Goal: Information Seeking & Learning: Learn about a topic

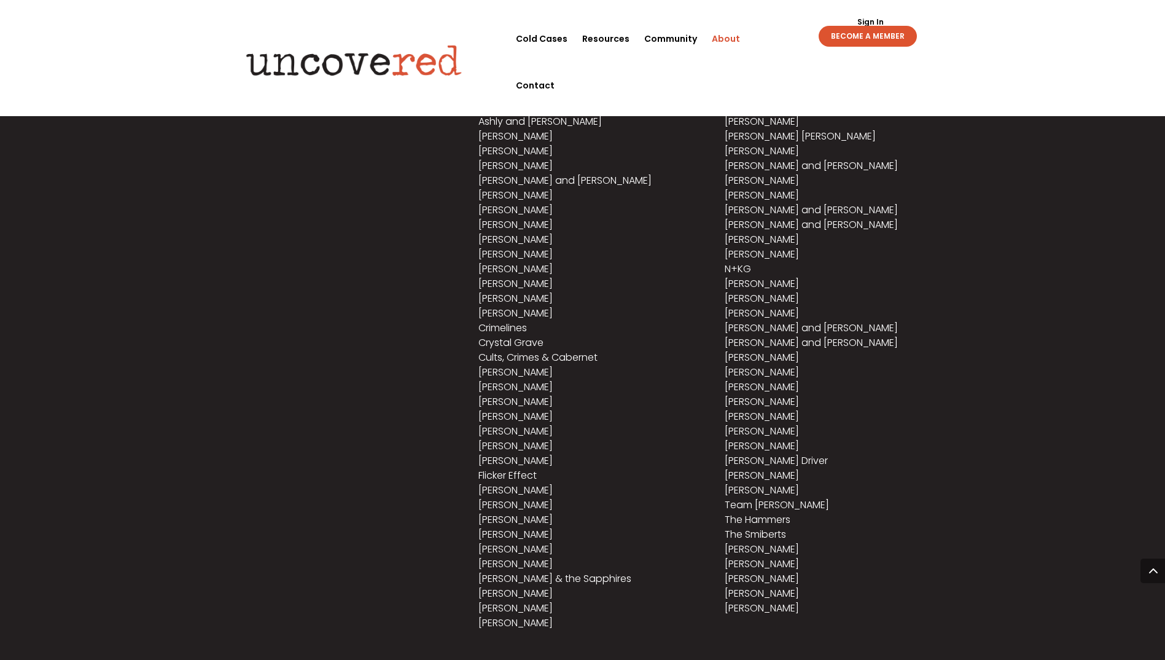
scroll to position [799, 0]
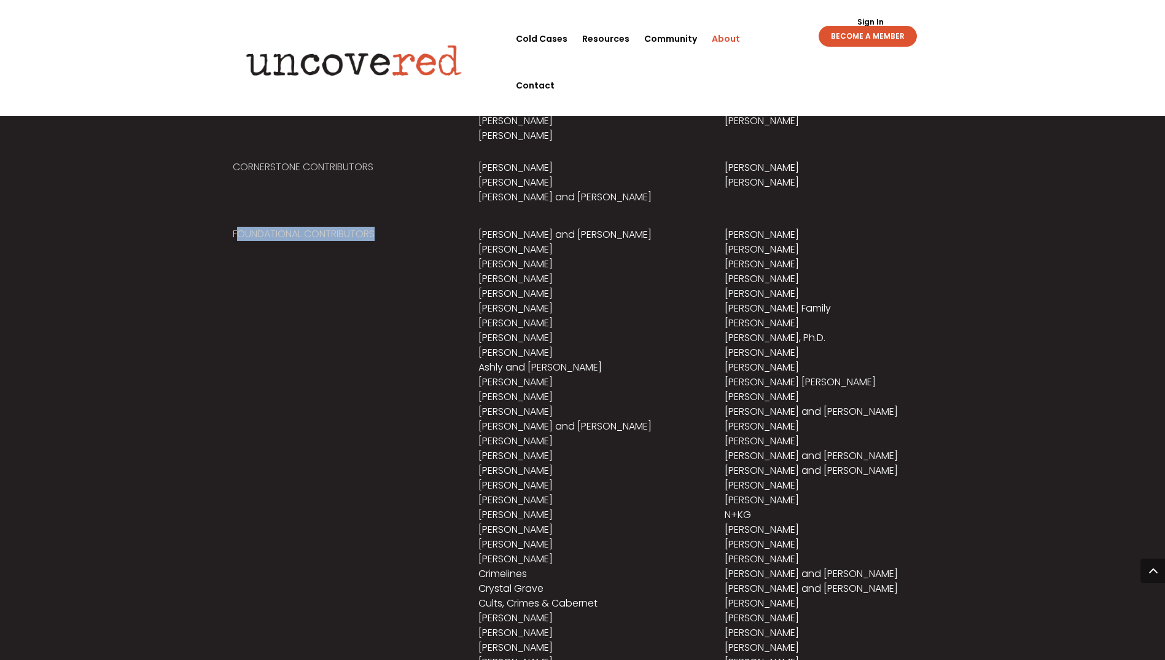
drag, startPoint x: 240, startPoint y: 235, endPoint x: 401, endPoint y: 240, distance: 161.7
click at [401, 240] on h5 "Foundational Contributors" at bounding box center [337, 237] width 208 height 20
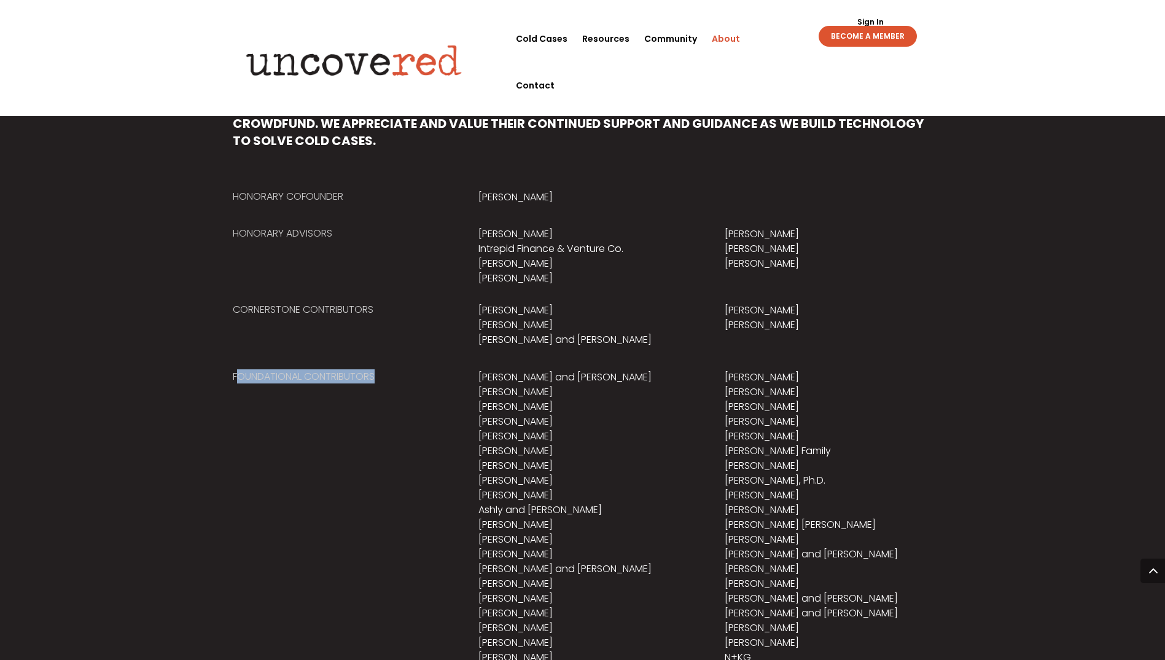
scroll to position [614, 0]
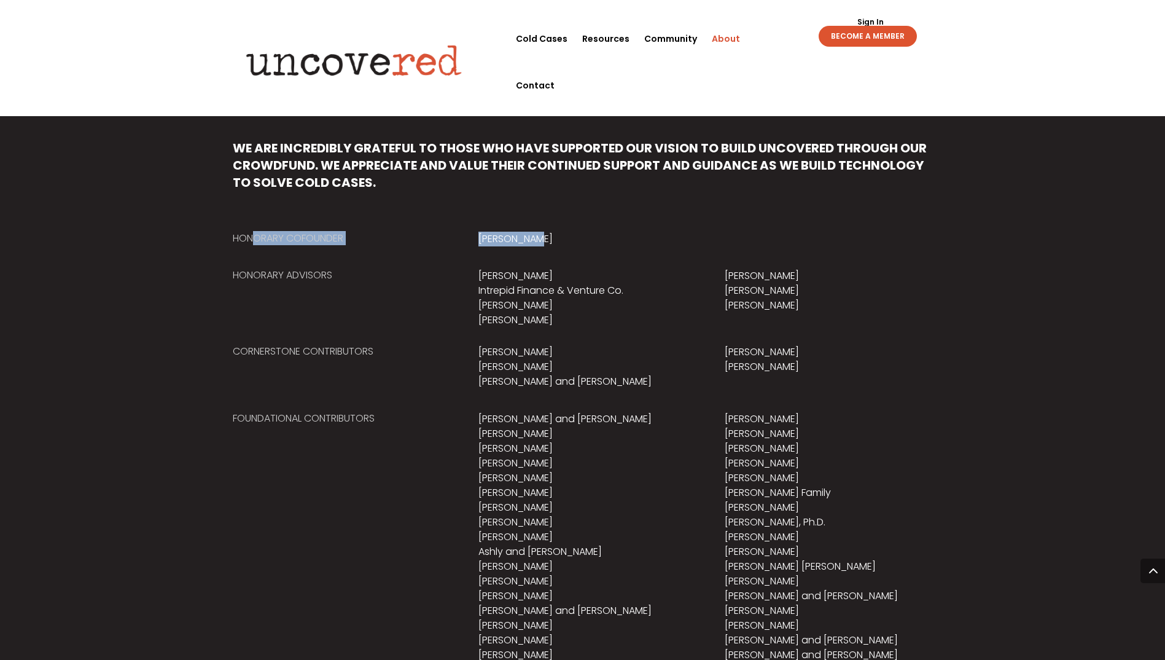
drag, startPoint x: 253, startPoint y: 246, endPoint x: 550, endPoint y: 248, distance: 297.4
click at [550, 248] on div "Honorary Cofounder [PERSON_NAME]" at bounding box center [583, 232] width 700 height 37
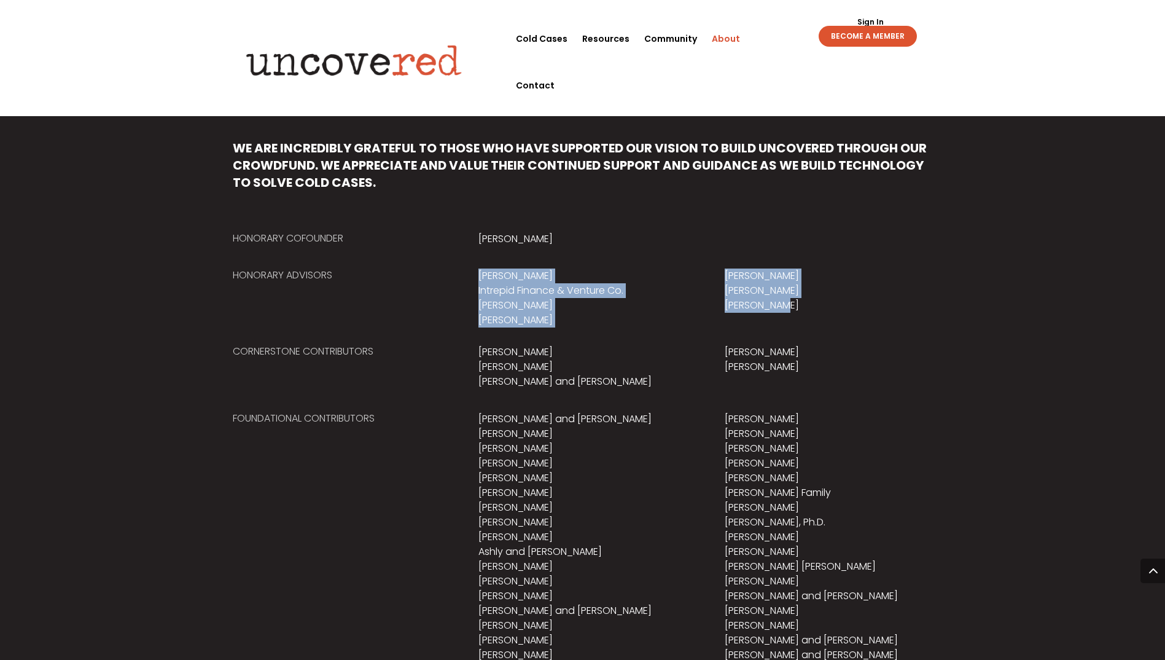
drag, startPoint x: 479, startPoint y: 268, endPoint x: 786, endPoint y: 304, distance: 309.2
click at [786, 304] on div "Honorary Advisors [PERSON_NAME] Intrepid Finance & Venture Co. [PERSON_NAME] Ky…" at bounding box center [583, 289] width 700 height 76
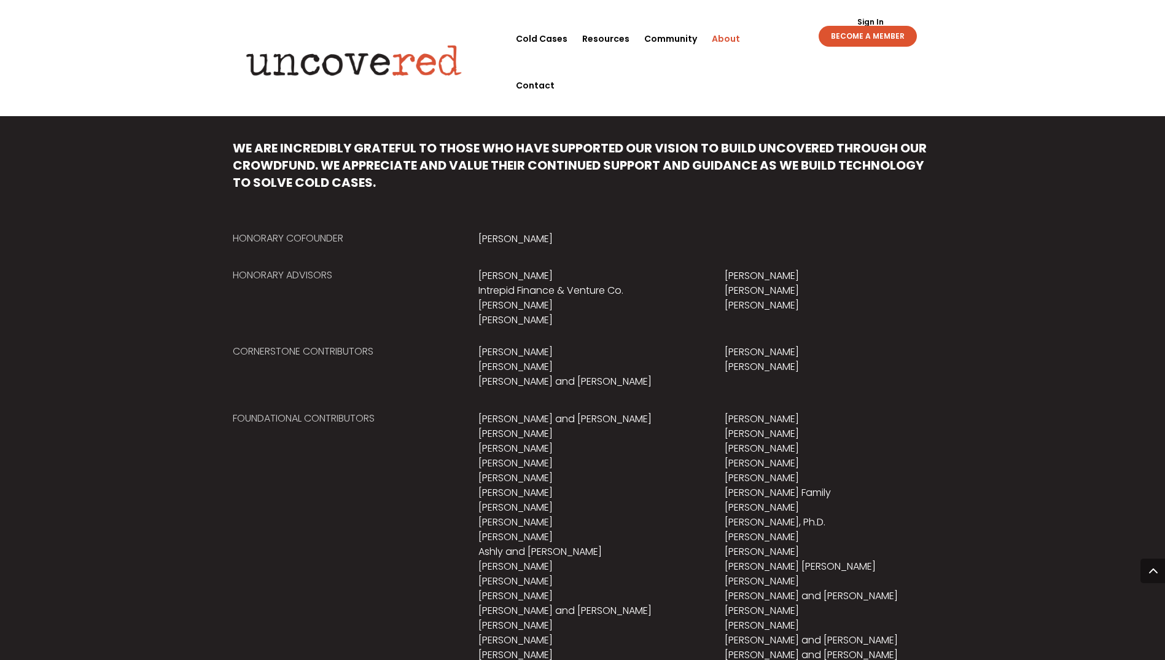
click at [358, 351] on h5 "Cornerstone Contributors" at bounding box center [337, 355] width 208 height 20
click at [242, 359] on h5 "Cornerstone Contributors" at bounding box center [337, 355] width 208 height 20
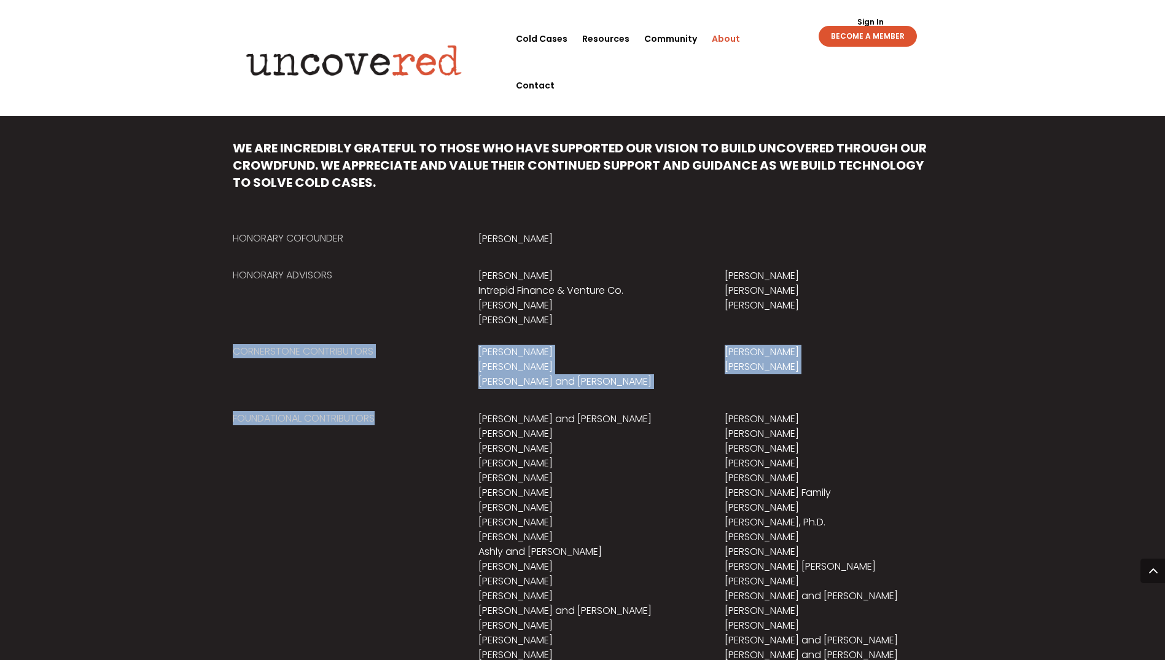
drag, startPoint x: 231, startPoint y: 347, endPoint x: 413, endPoint y: 474, distance: 221.6
click at [413, 474] on div "We are incredibly grateful to those who have supported our vision to build Unco…" at bounding box center [582, 591] width 1165 height 1008
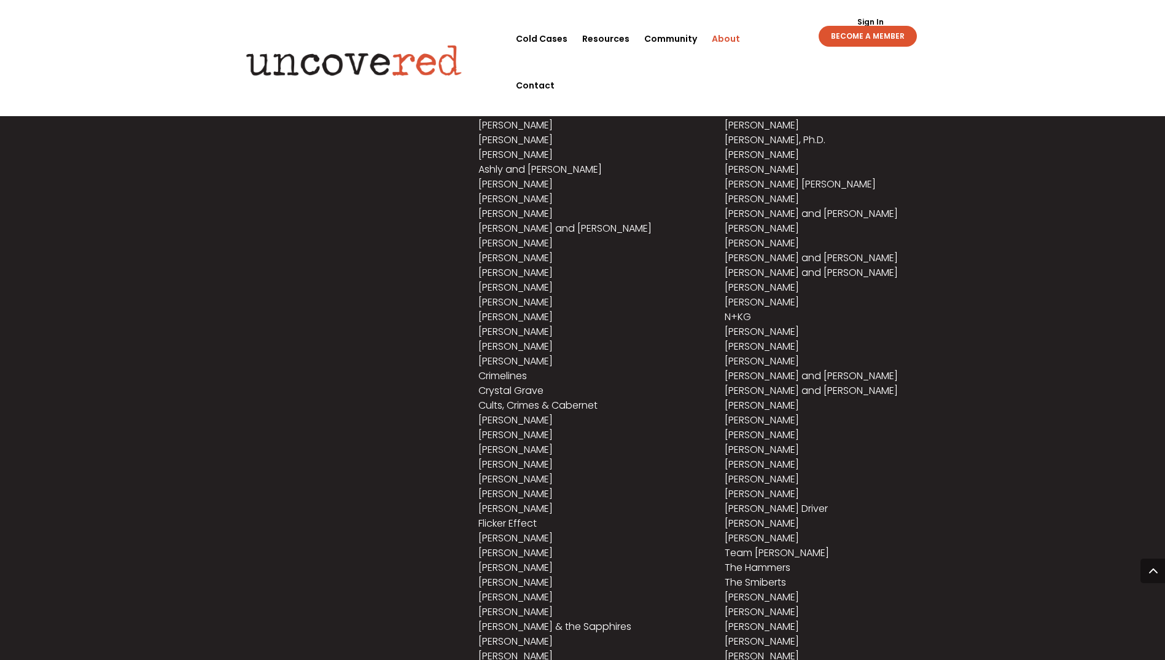
scroll to position [566, 0]
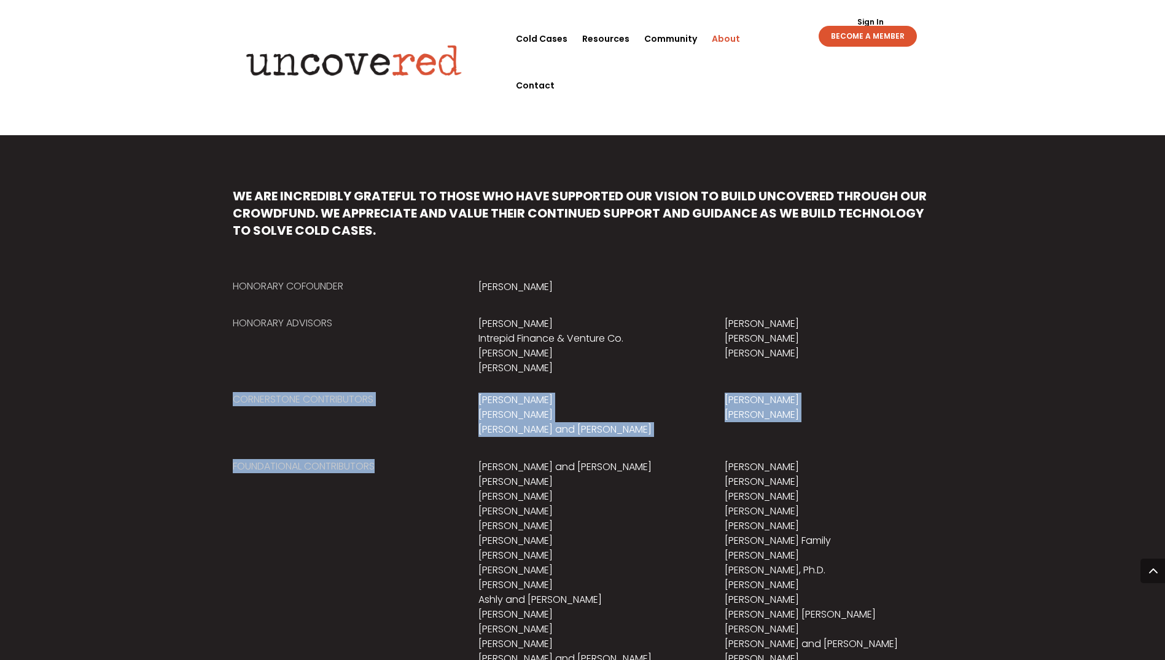
click at [413, 474] on h5 "Foundational Contributors" at bounding box center [337, 470] width 208 height 20
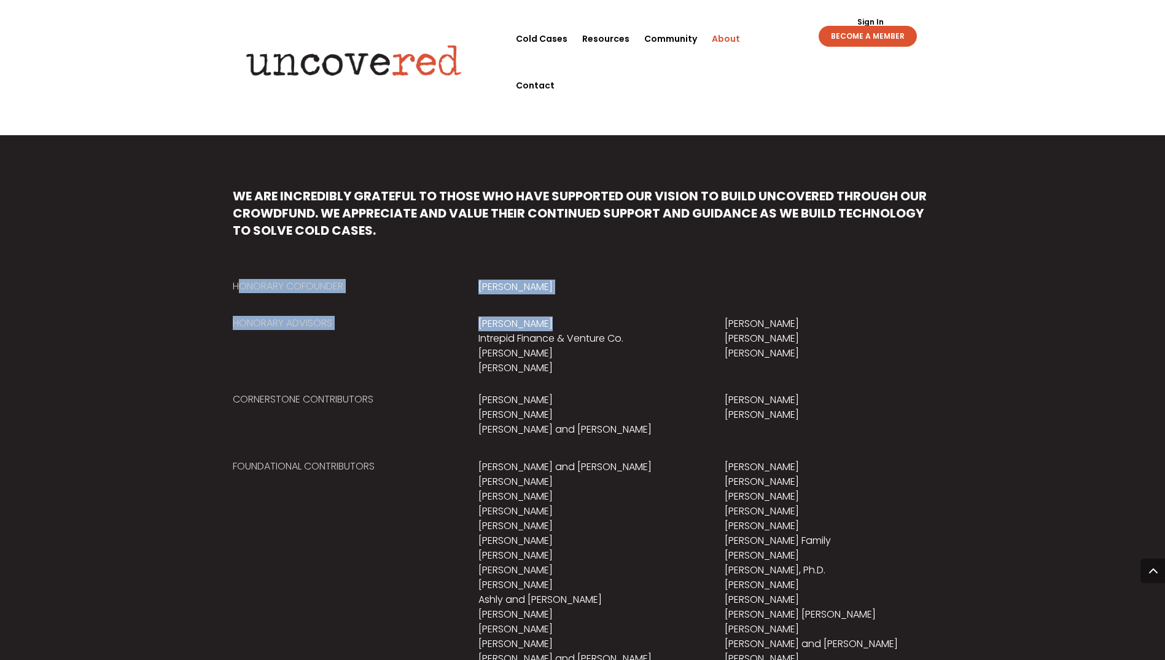
drag, startPoint x: 238, startPoint y: 284, endPoint x: 562, endPoint y: 304, distance: 324.4
click at [562, 304] on div "We are incredibly grateful to those who have supported our vision to build Unco…" at bounding box center [582, 639] width 1165 height 1008
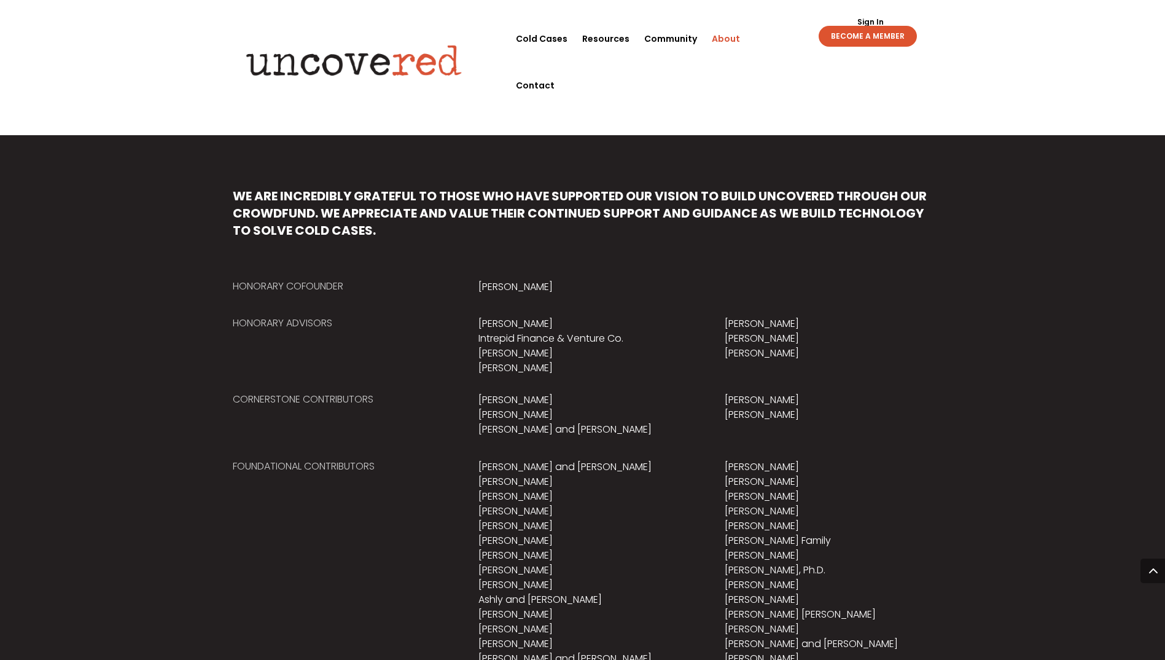
drag, startPoint x: 562, startPoint y: 304, endPoint x: 535, endPoint y: 397, distance: 97.2
click at [535, 397] on p "[PERSON_NAME] [PERSON_NAME] [PERSON_NAME] and [PERSON_NAME]" at bounding box center [583, 415] width 208 height 44
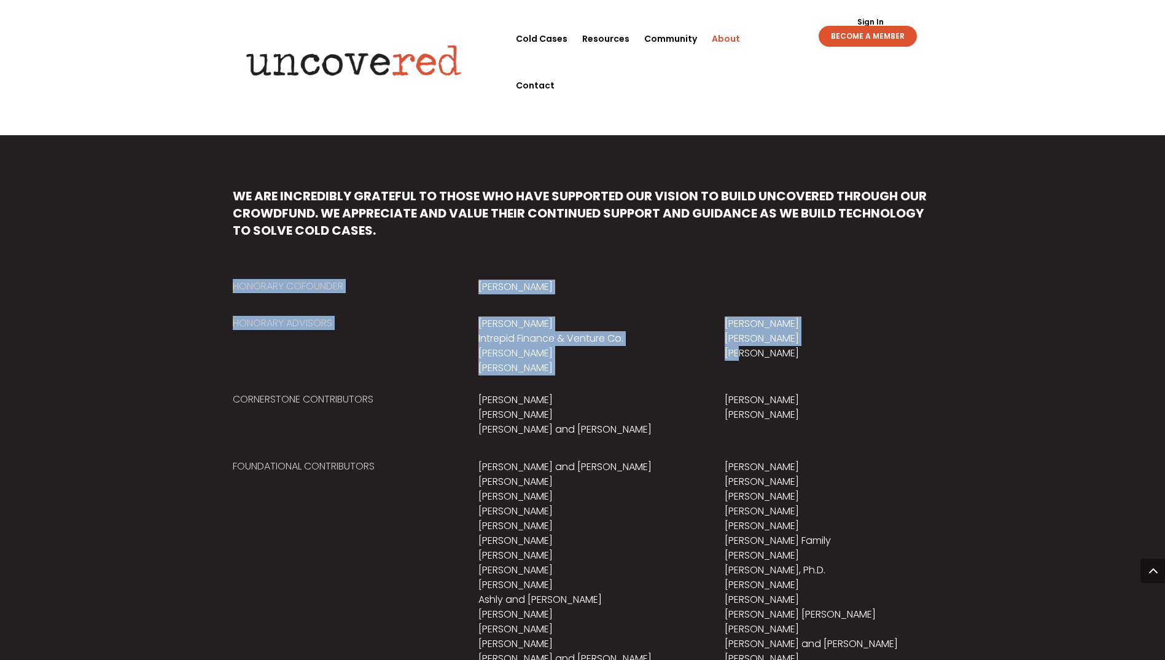
drag, startPoint x: 300, startPoint y: 283, endPoint x: 742, endPoint y: 351, distance: 446.5
click at [742, 351] on div "We are incredibly grateful to those who have supported our vision to build Unco…" at bounding box center [582, 639] width 1165 height 1008
drag, startPoint x: 742, startPoint y: 351, endPoint x: 670, endPoint y: 366, distance: 72.8
click at [670, 366] on p "[PERSON_NAME] Intrepid Finance & Venture Co. [PERSON_NAME] Kylee Hope" at bounding box center [583, 345] width 208 height 59
